Goal: Find specific fact: Find specific fact

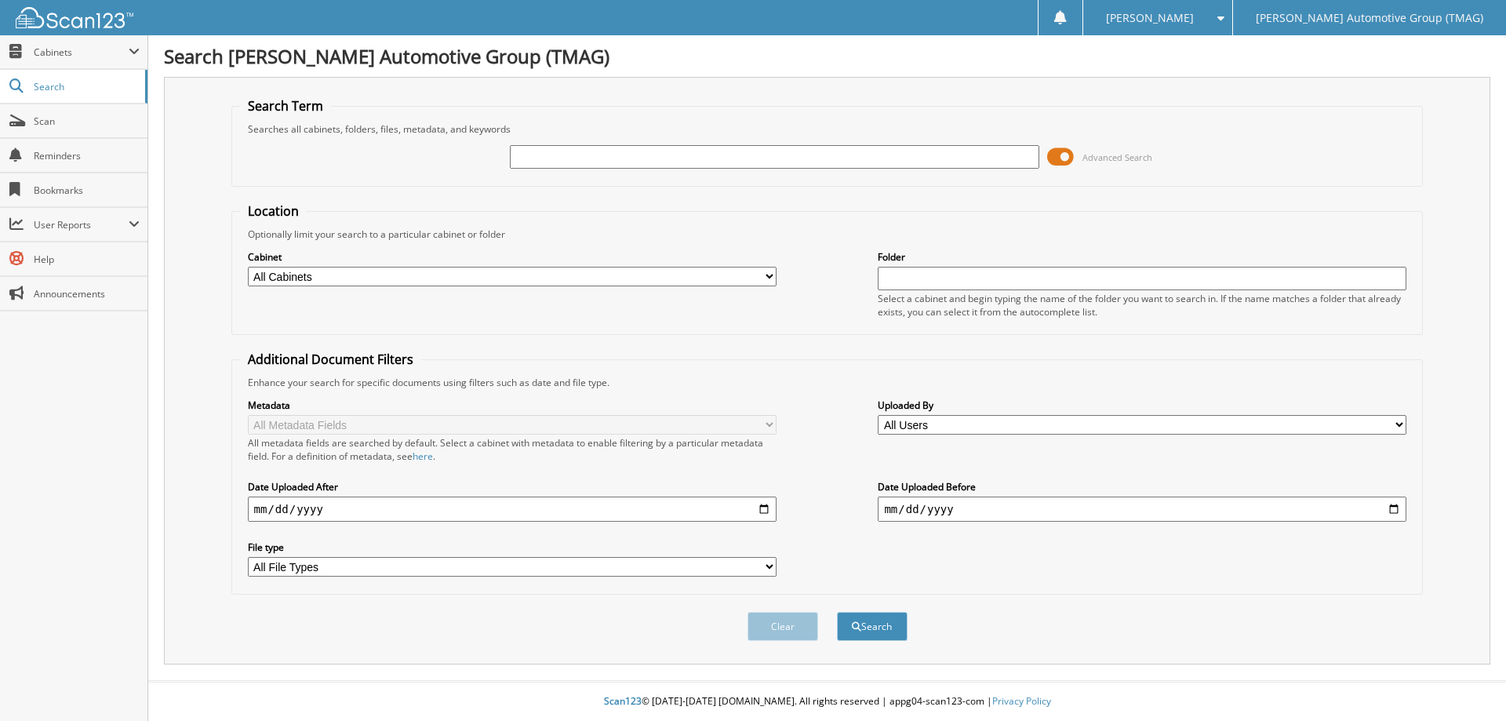
click at [575, 163] on input "text" at bounding box center [774, 157] width 529 height 24
type input "227281BC"
click at [837, 612] on button "Search" at bounding box center [872, 626] width 71 height 29
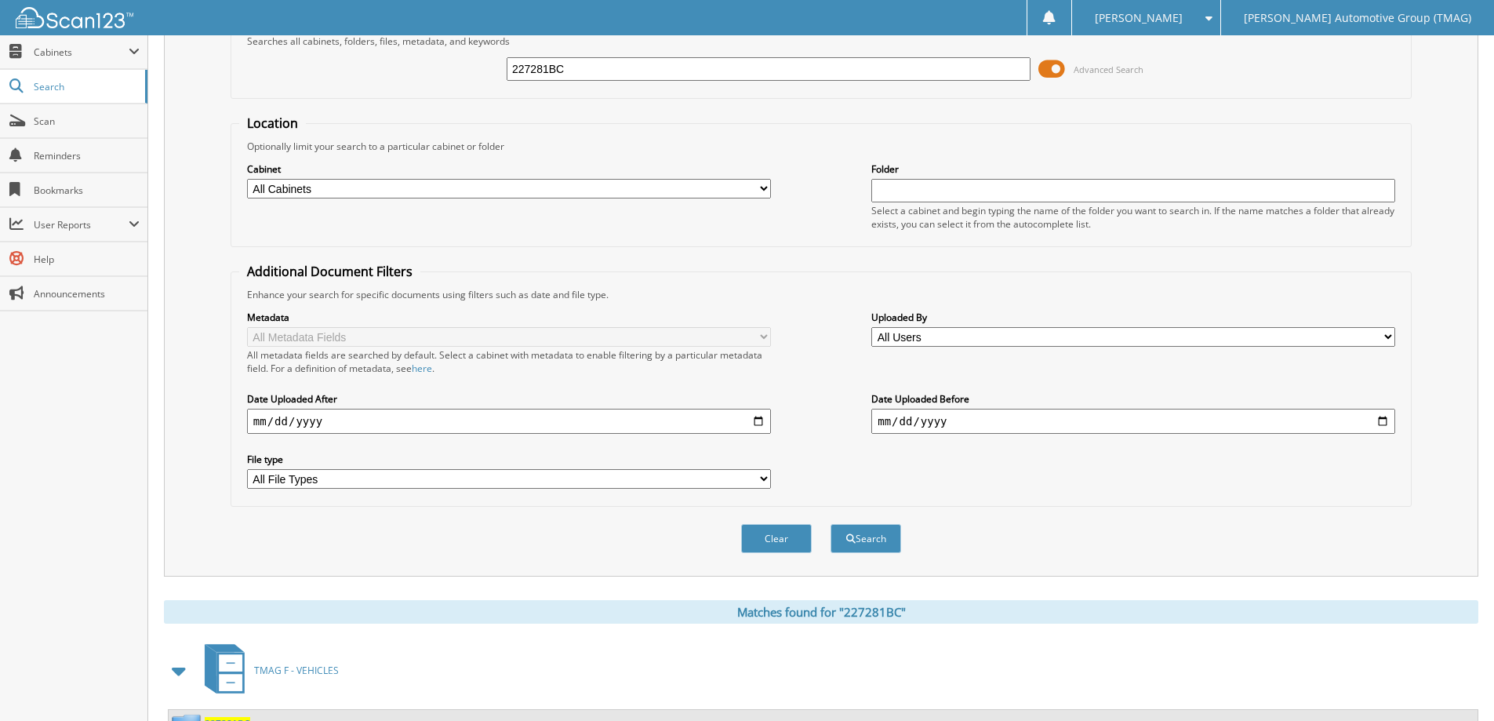
scroll to position [156, 0]
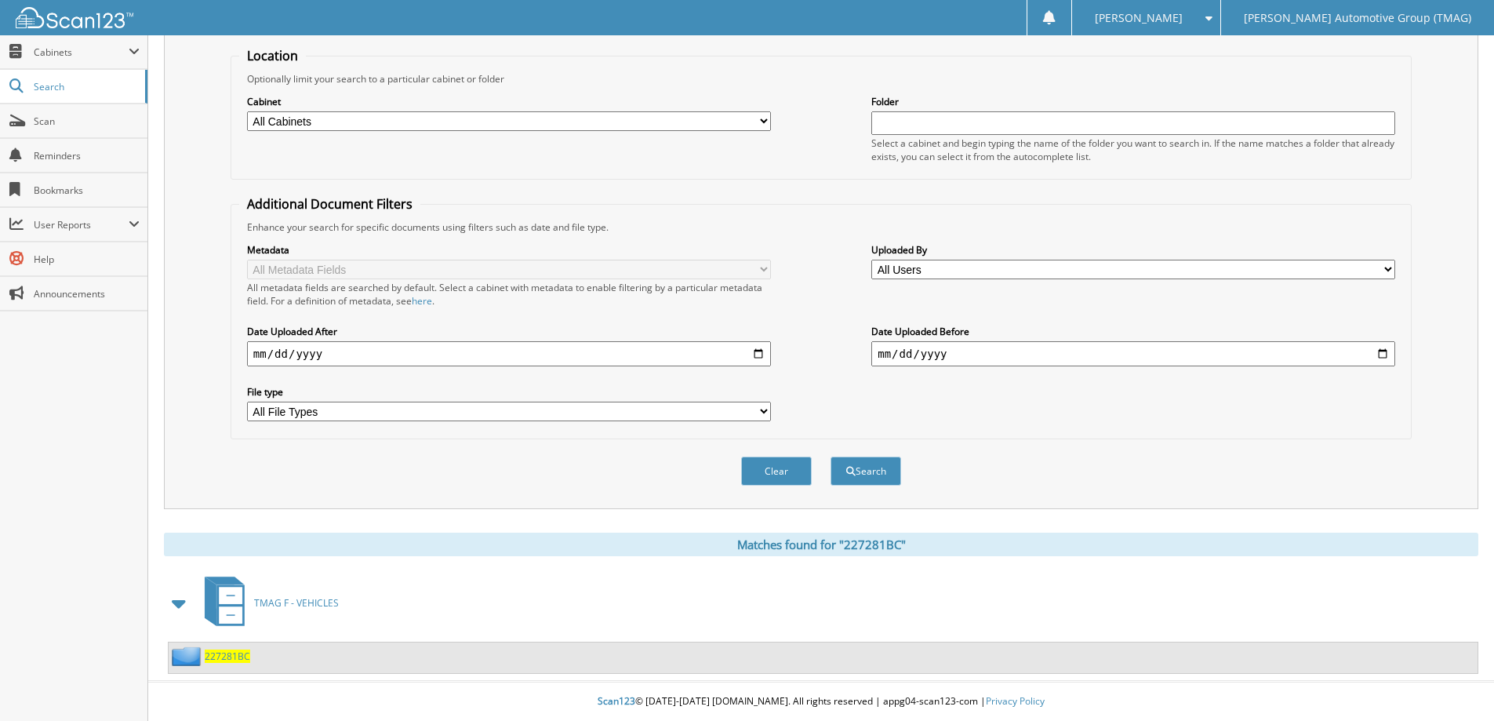
click at [226, 664] on div "227281BC" at bounding box center [210, 656] width 82 height 20
click at [228, 657] on span "227281BC" at bounding box center [227, 655] width 45 height 13
